Goal: Information Seeking & Learning: Learn about a topic

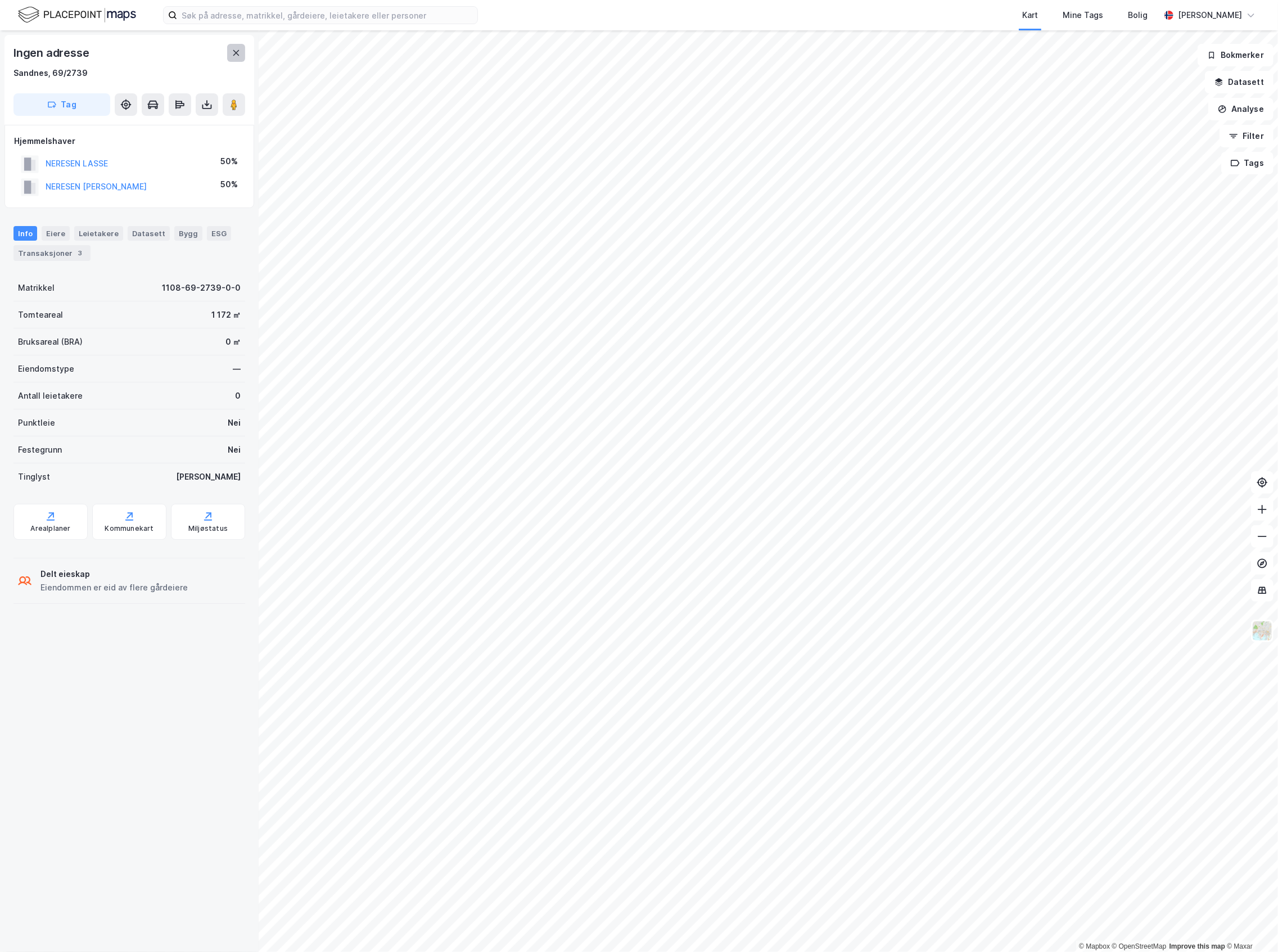
click at [230, 53] on button at bounding box center [236, 53] width 18 height 18
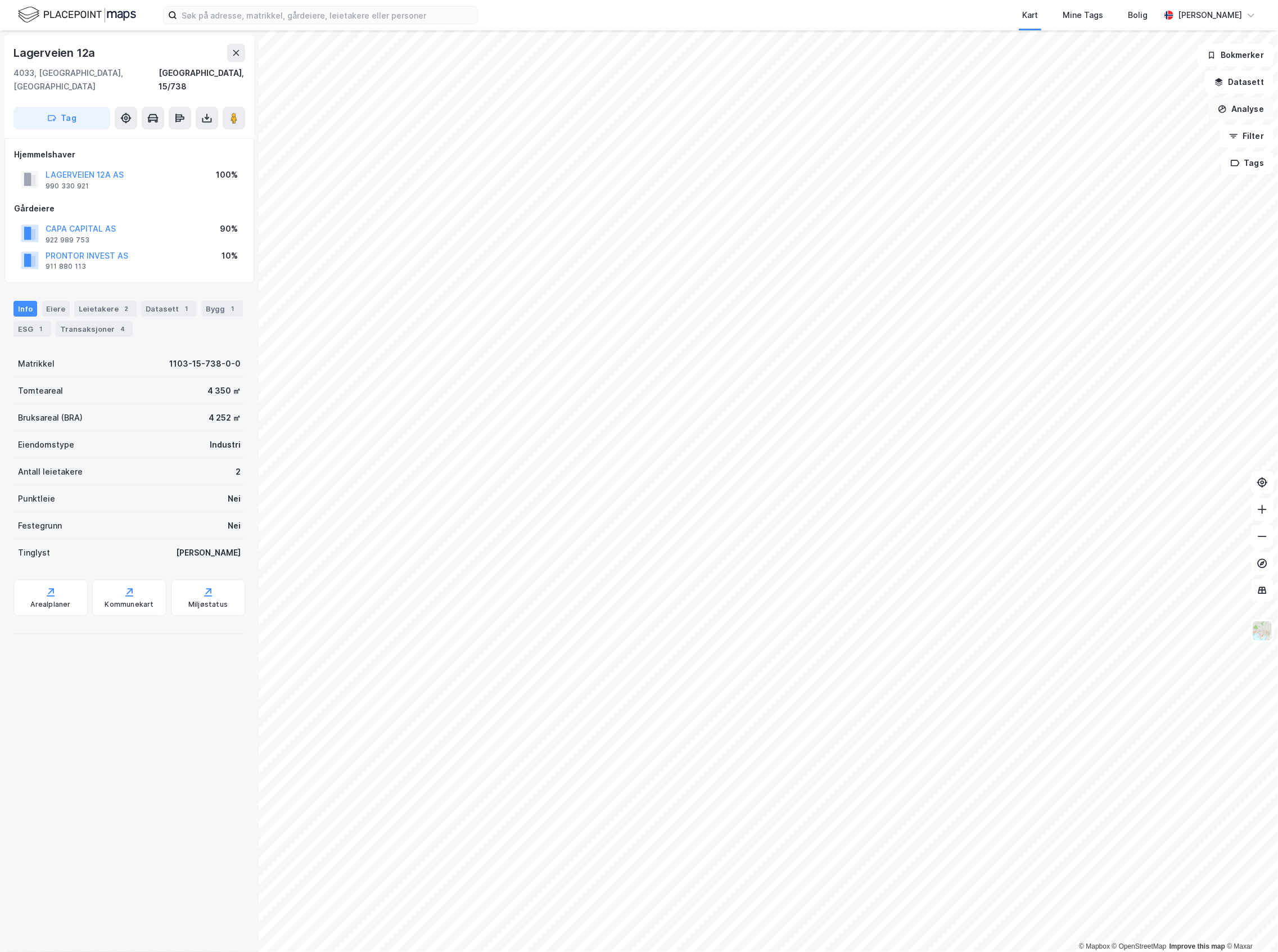
click at [1253, 105] on button "Analyse" at bounding box center [1240, 109] width 65 height 23
click at [1246, 85] on button "Datasett" at bounding box center [1239, 82] width 69 height 23
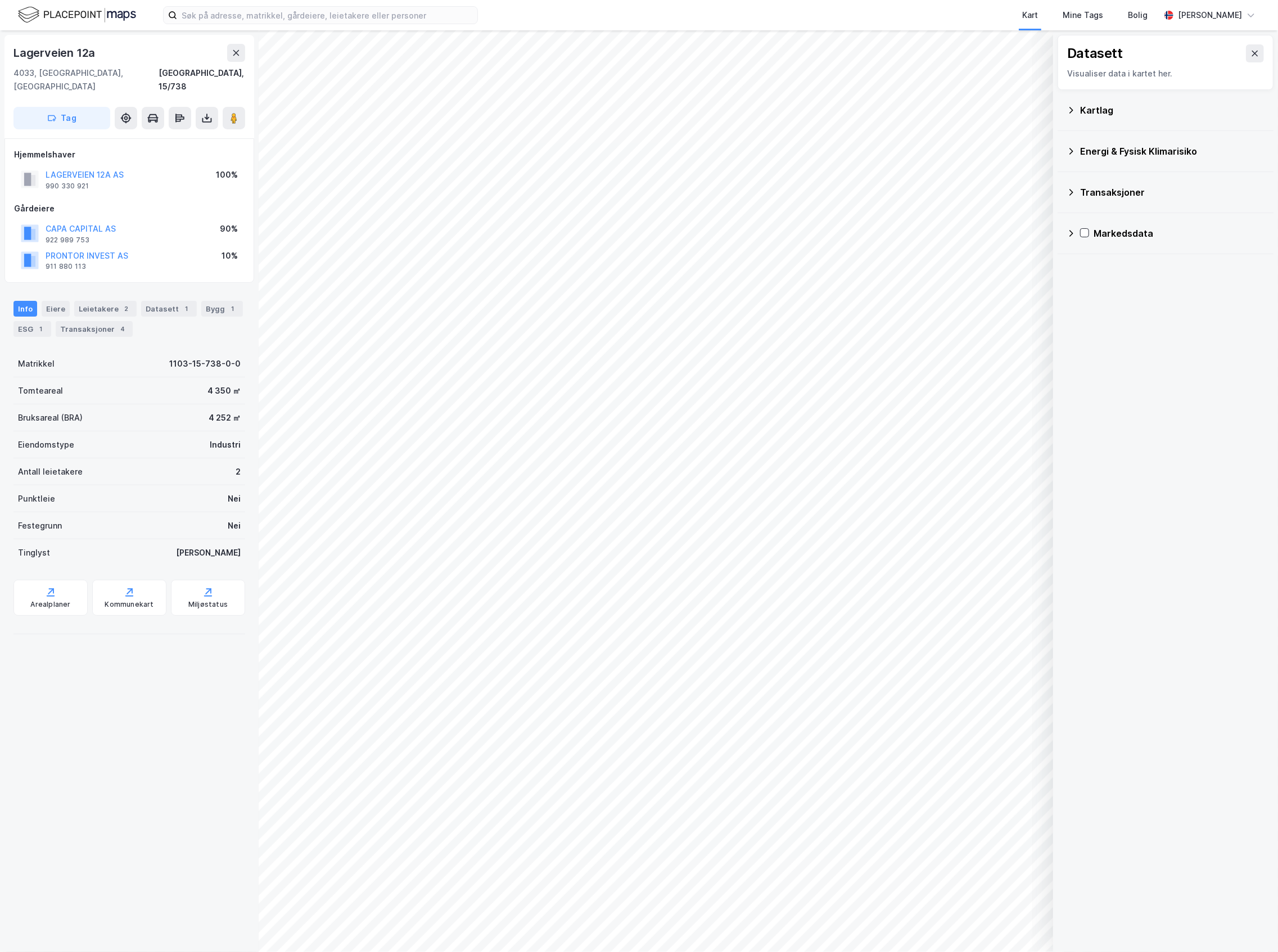
click at [1165, 122] on div "Kartlag" at bounding box center [1165, 111] width 198 height 27
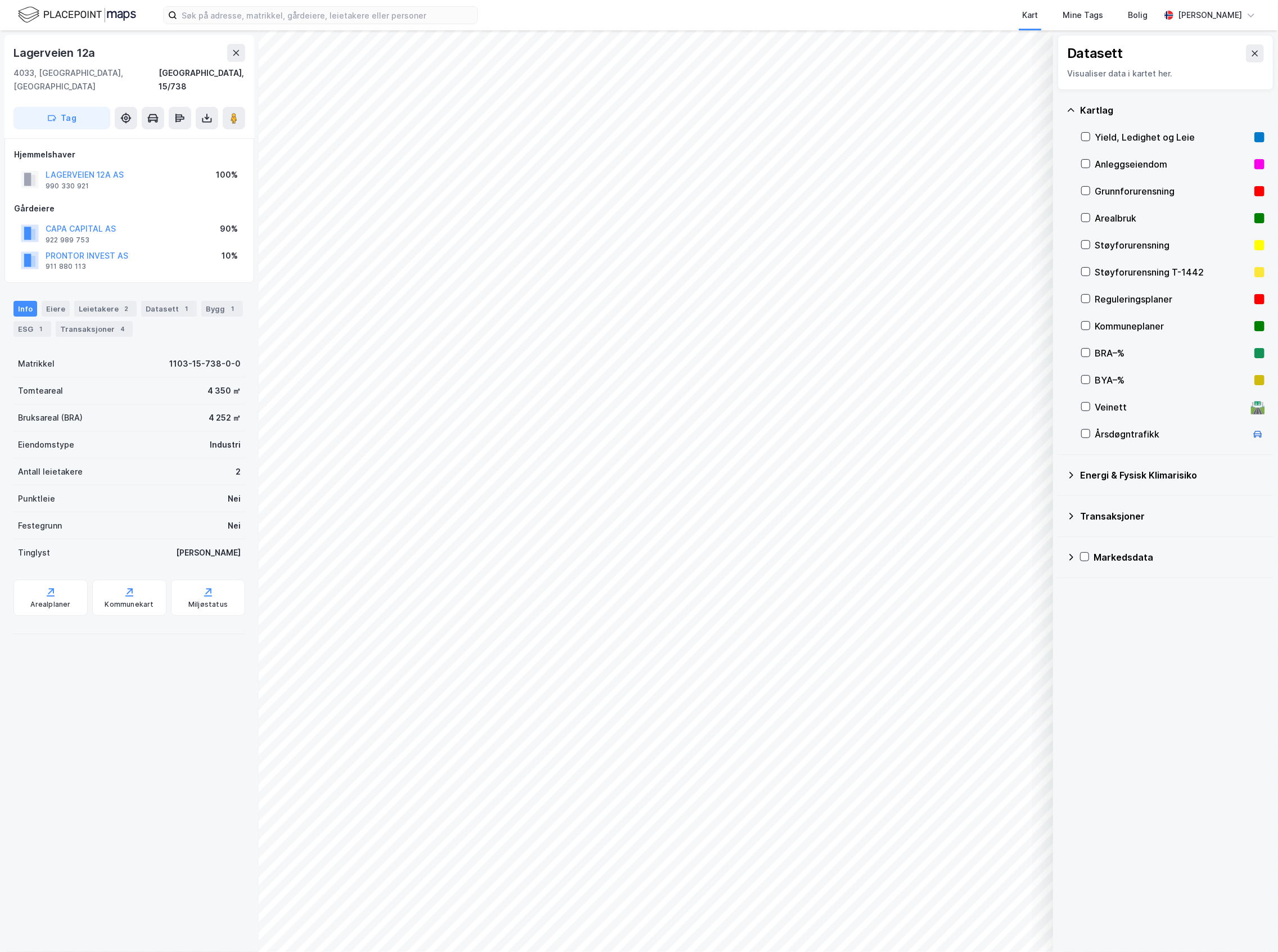
click at [1149, 294] on div "Reguleringsplaner" at bounding box center [1172, 299] width 155 height 14
click at [1147, 303] on div "Reguleringsplaner" at bounding box center [1172, 299] width 155 height 14
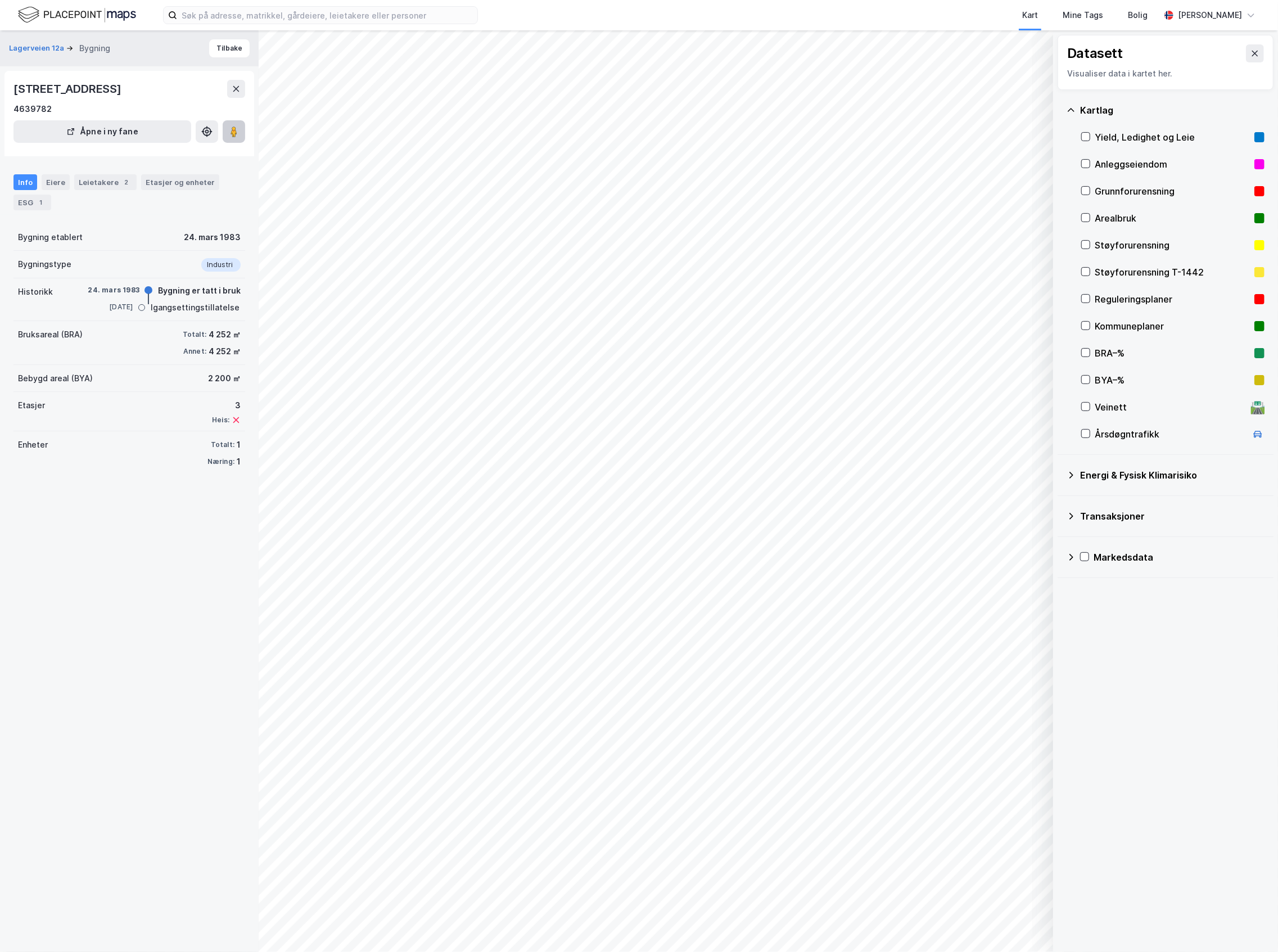
click at [232, 135] on image at bounding box center [233, 131] width 6 height 11
click at [212, 52] on button "Tilbake" at bounding box center [229, 49] width 41 height 18
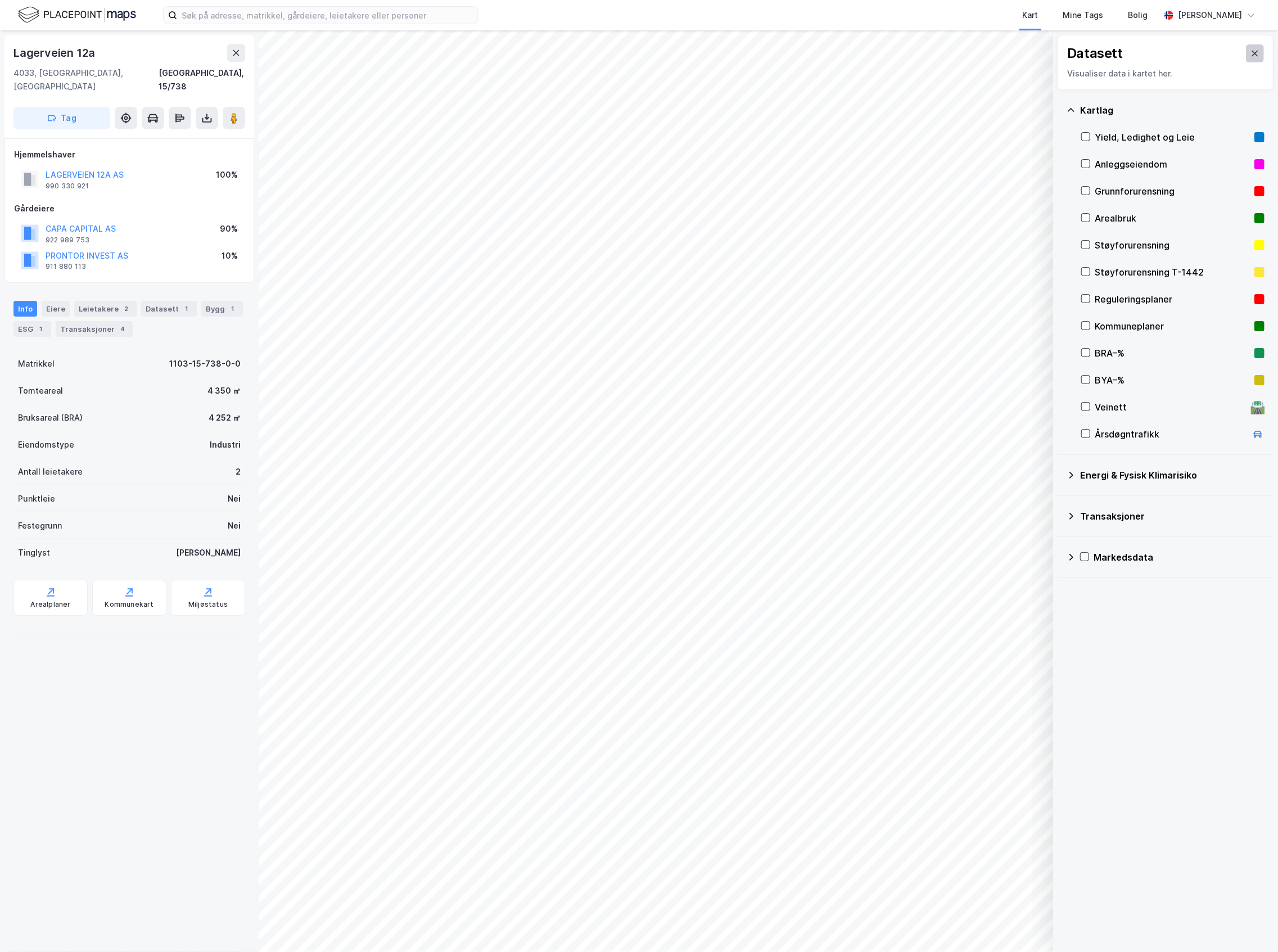
click at [1249, 49] on button at bounding box center [1255, 54] width 18 height 18
